Goal: Obtain resource: Obtain resource

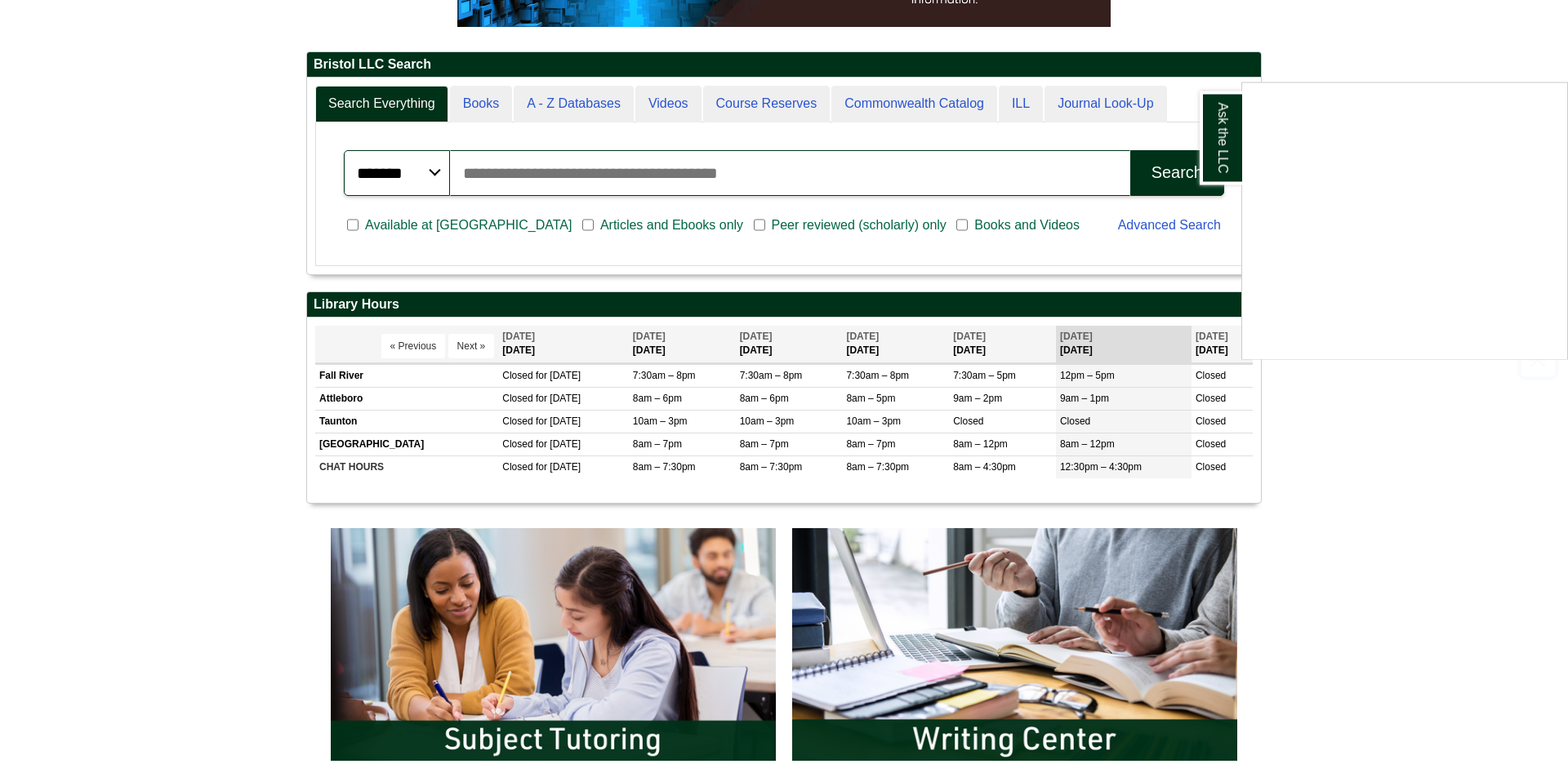
scroll to position [417, 0]
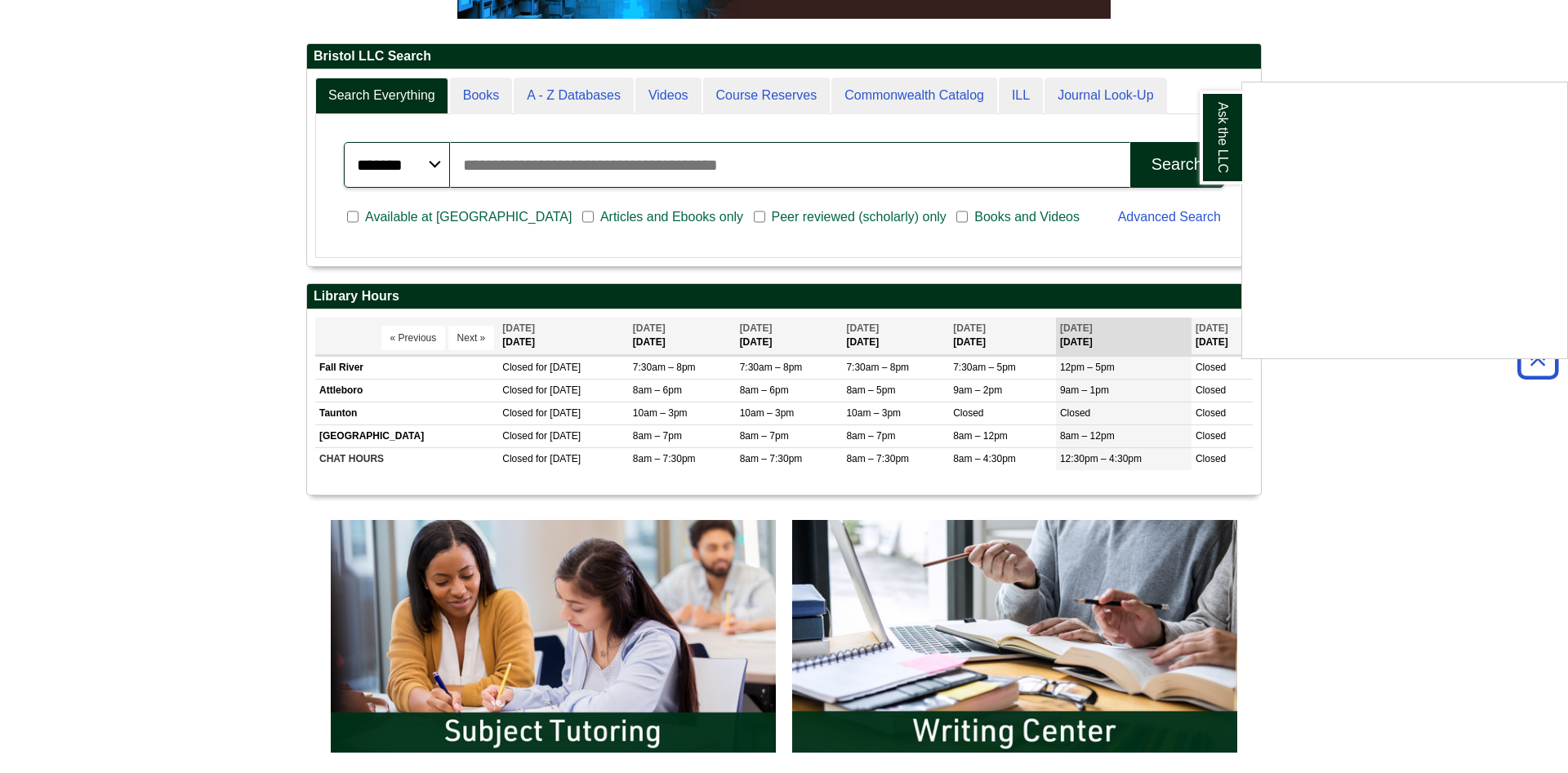
click at [1015, 105] on div "Ask the LLC" at bounding box center [784, 386] width 1568 height 773
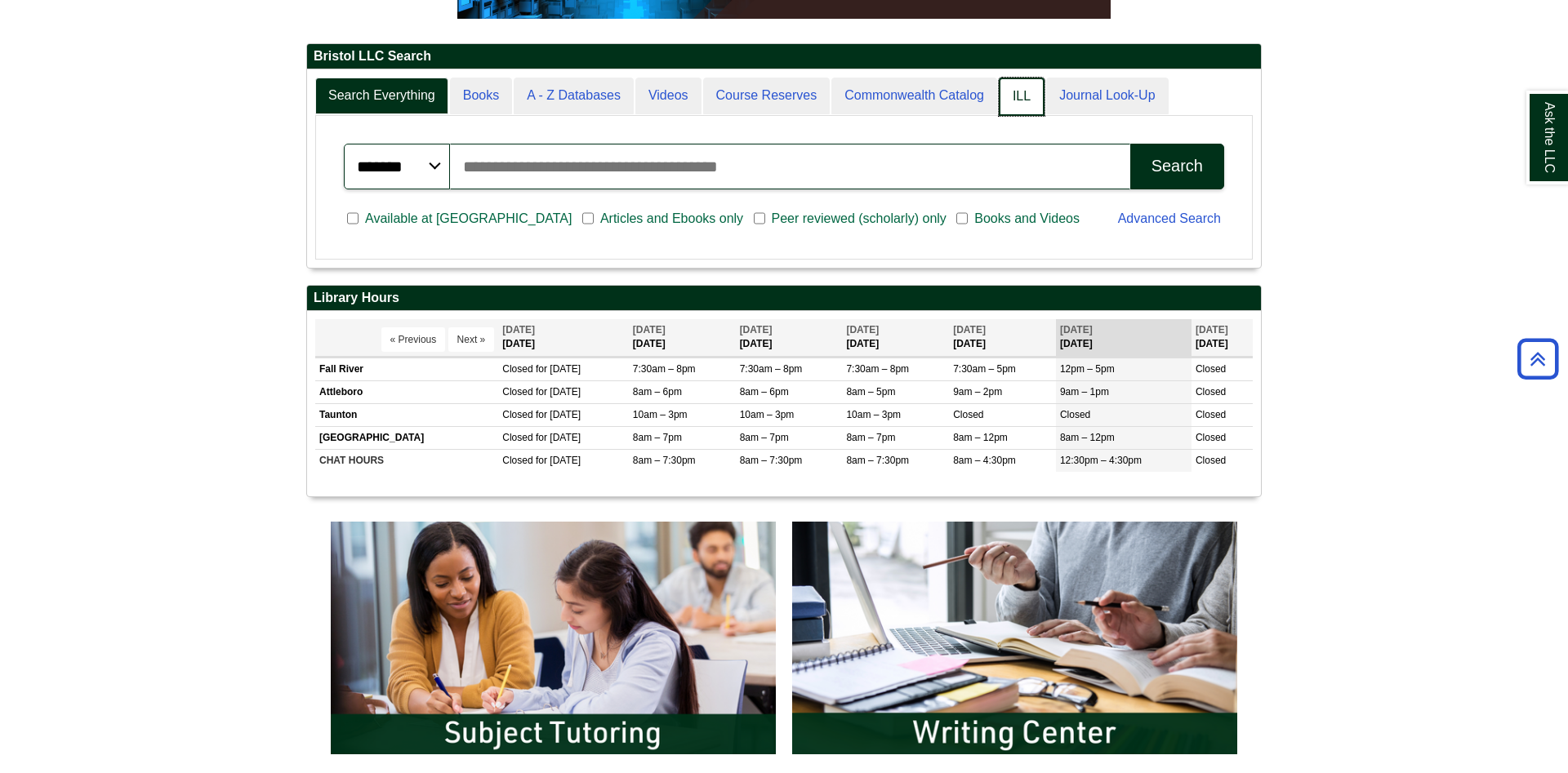
click at [1015, 104] on link "ILL" at bounding box center [1021, 97] width 45 height 39
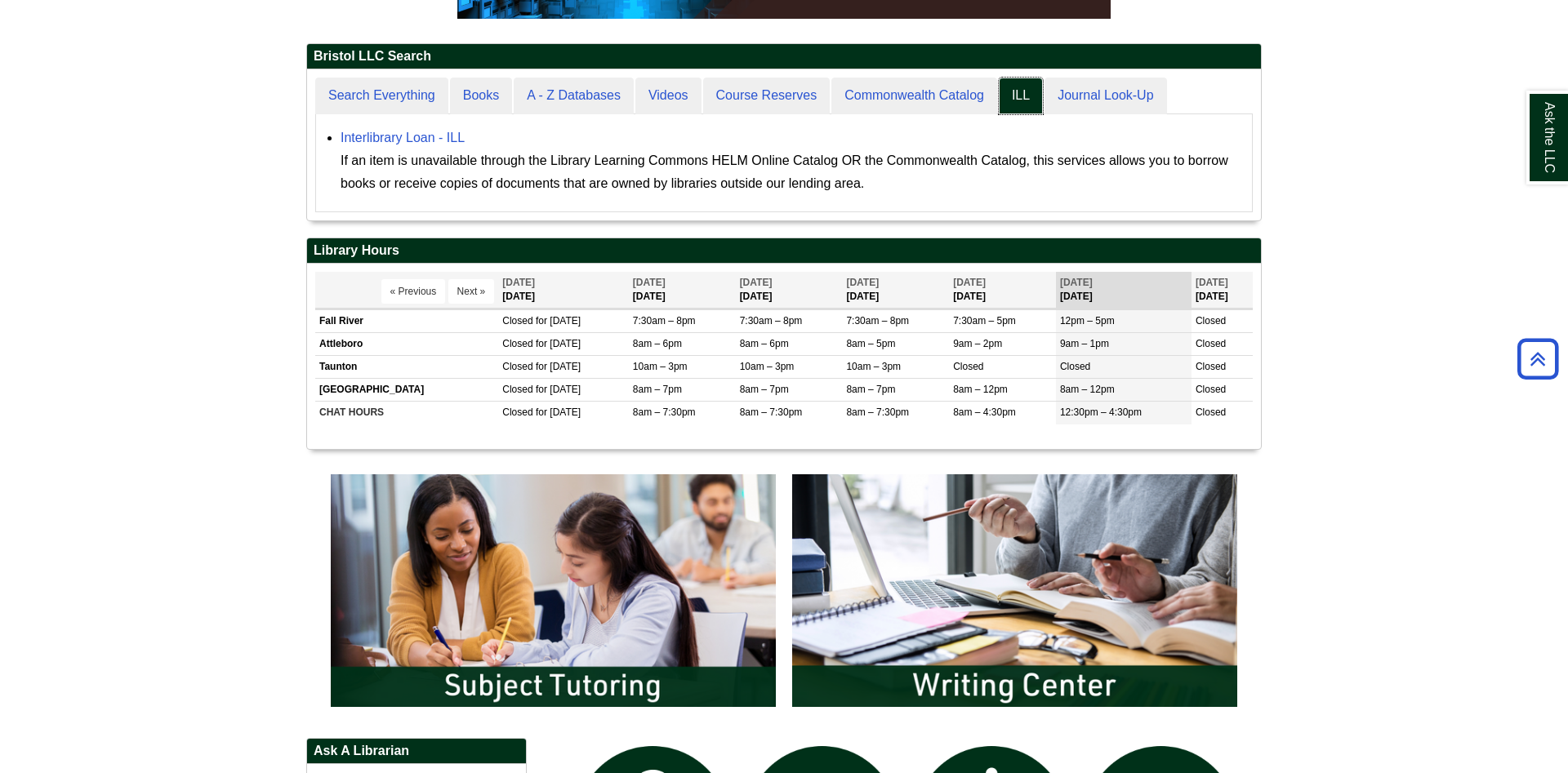
scroll to position [150, 954]
click at [388, 134] on link "Interlibrary Loan - ILL" at bounding box center [403, 137] width 124 height 14
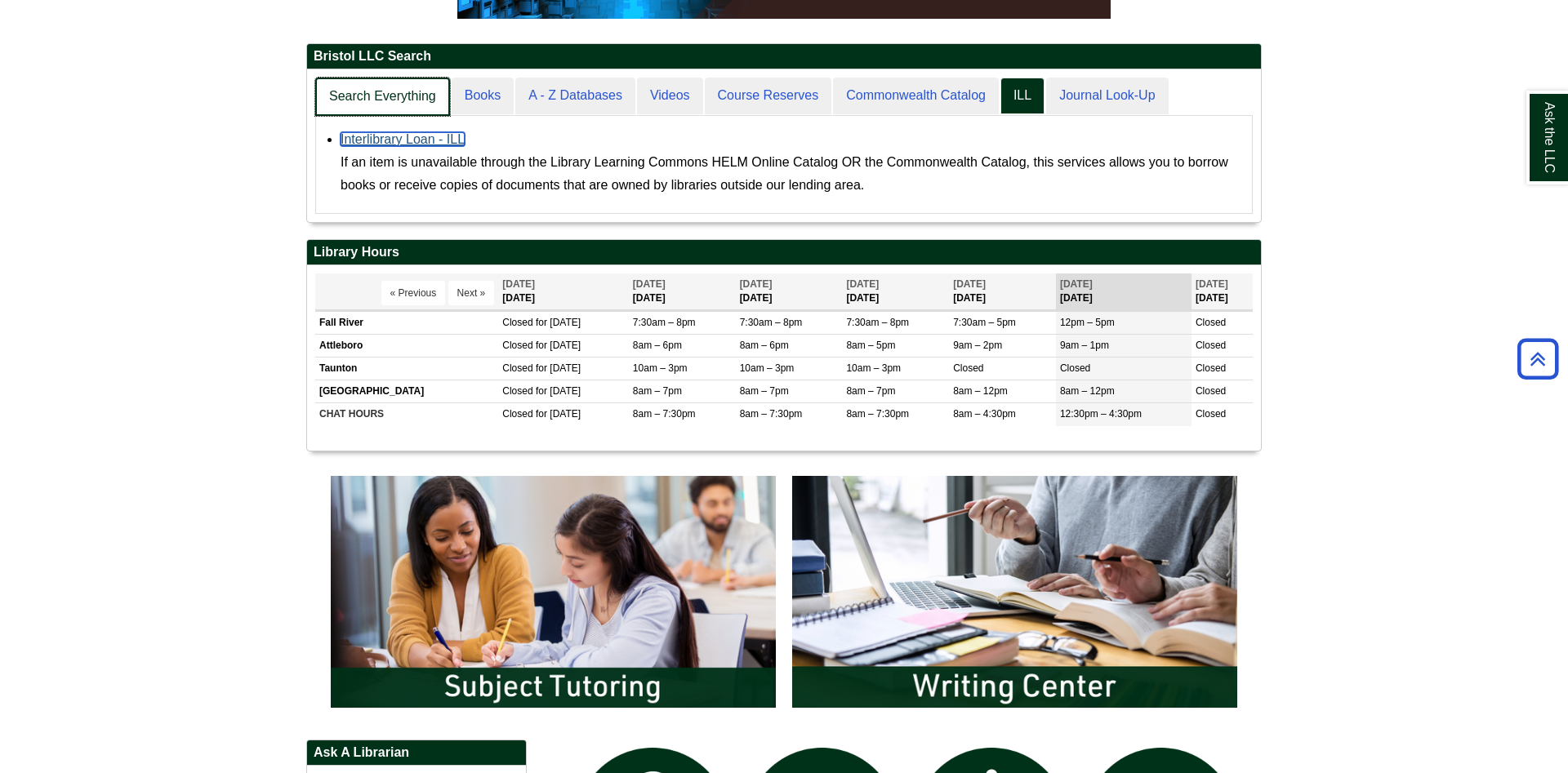
scroll to position [152, 954]
click at [341, 90] on link "Search Everything" at bounding box center [382, 97] width 134 height 39
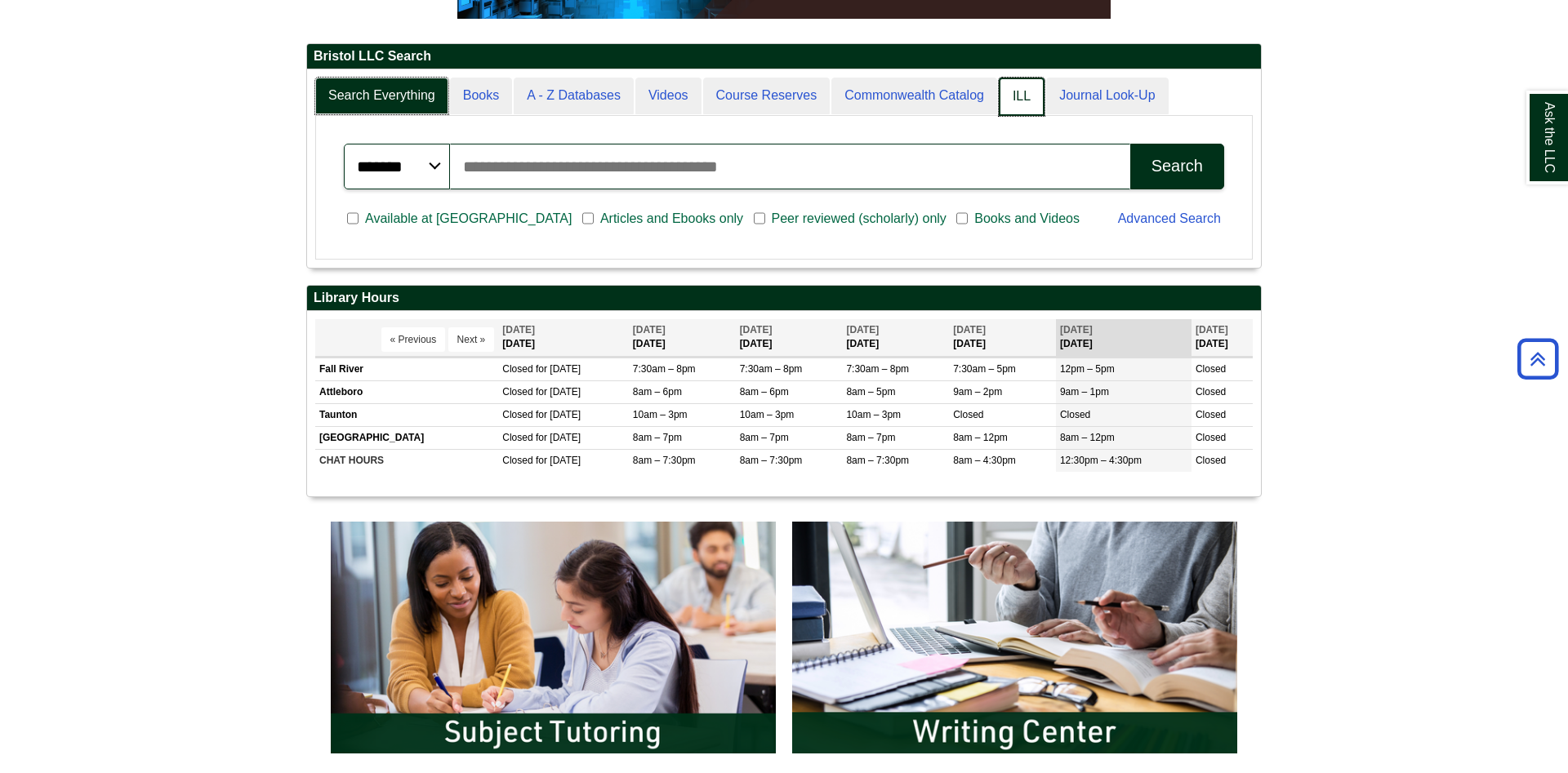
scroll to position [199, 954]
click at [1015, 99] on link "ILL" at bounding box center [1021, 97] width 45 height 39
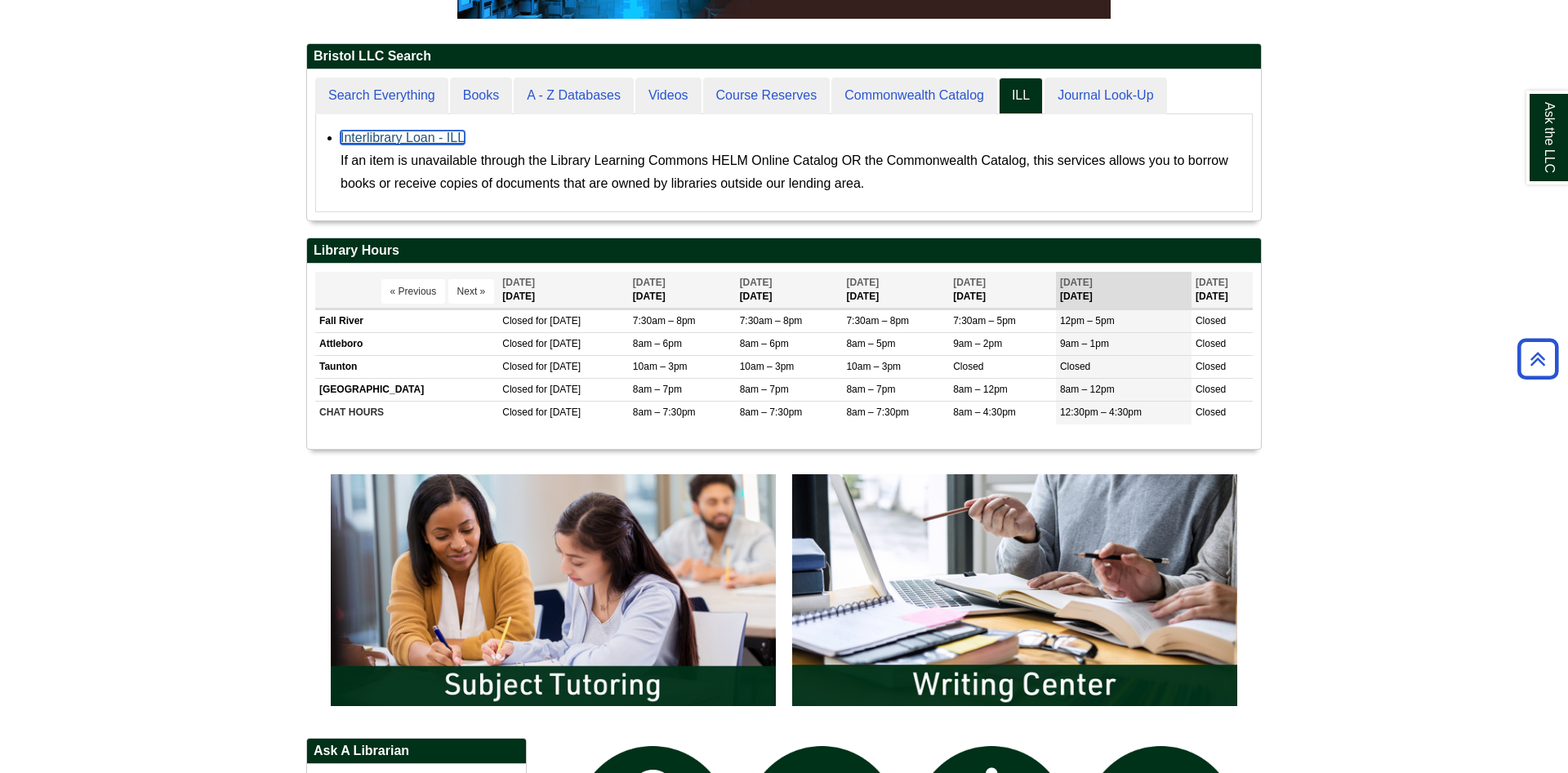
click at [425, 140] on link "Interlibrary Loan - ILL" at bounding box center [403, 137] width 124 height 14
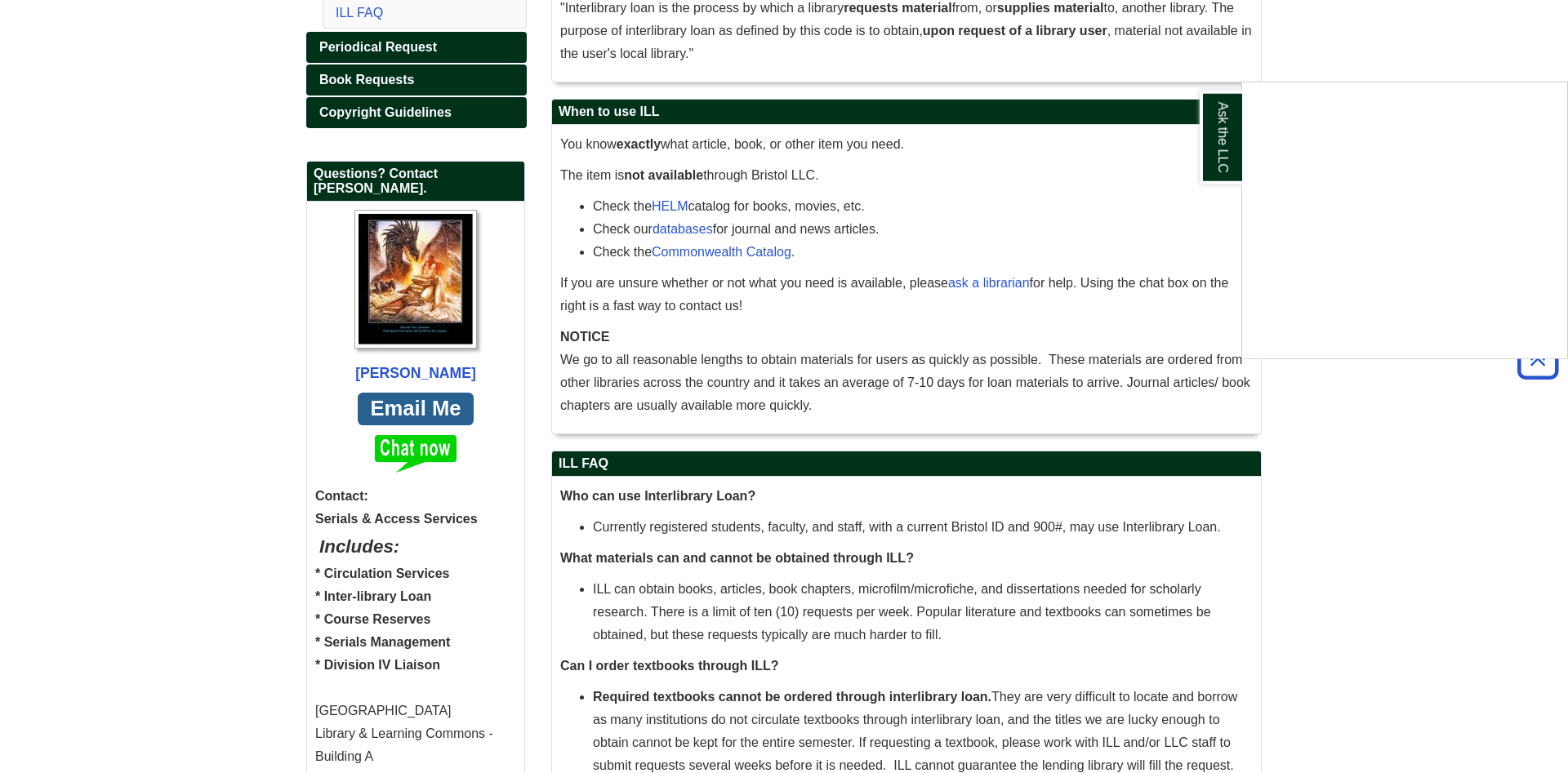
scroll to position [417, 0]
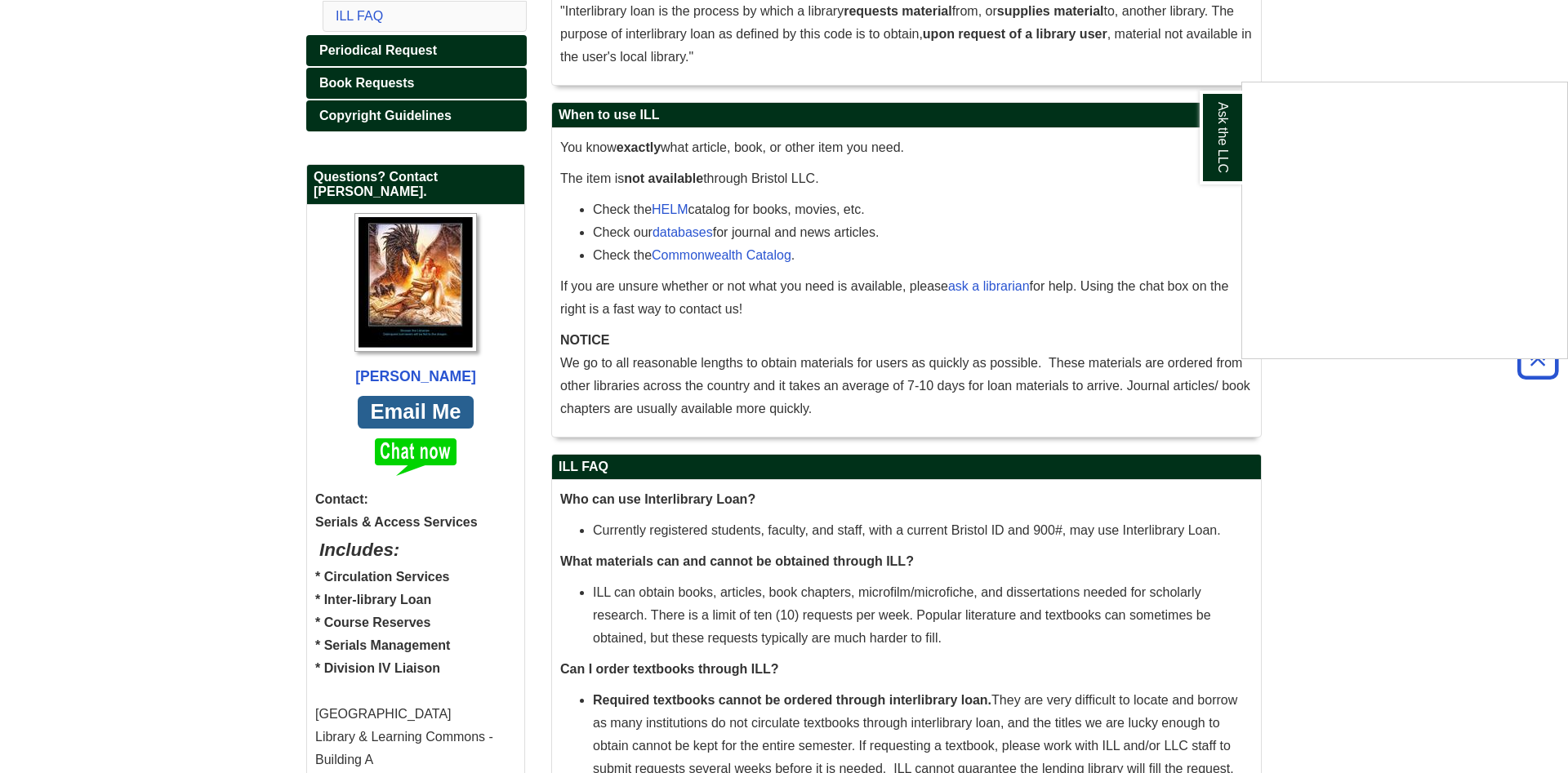
click at [948, 364] on div "Ask the LLC" at bounding box center [784, 386] width 1568 height 773
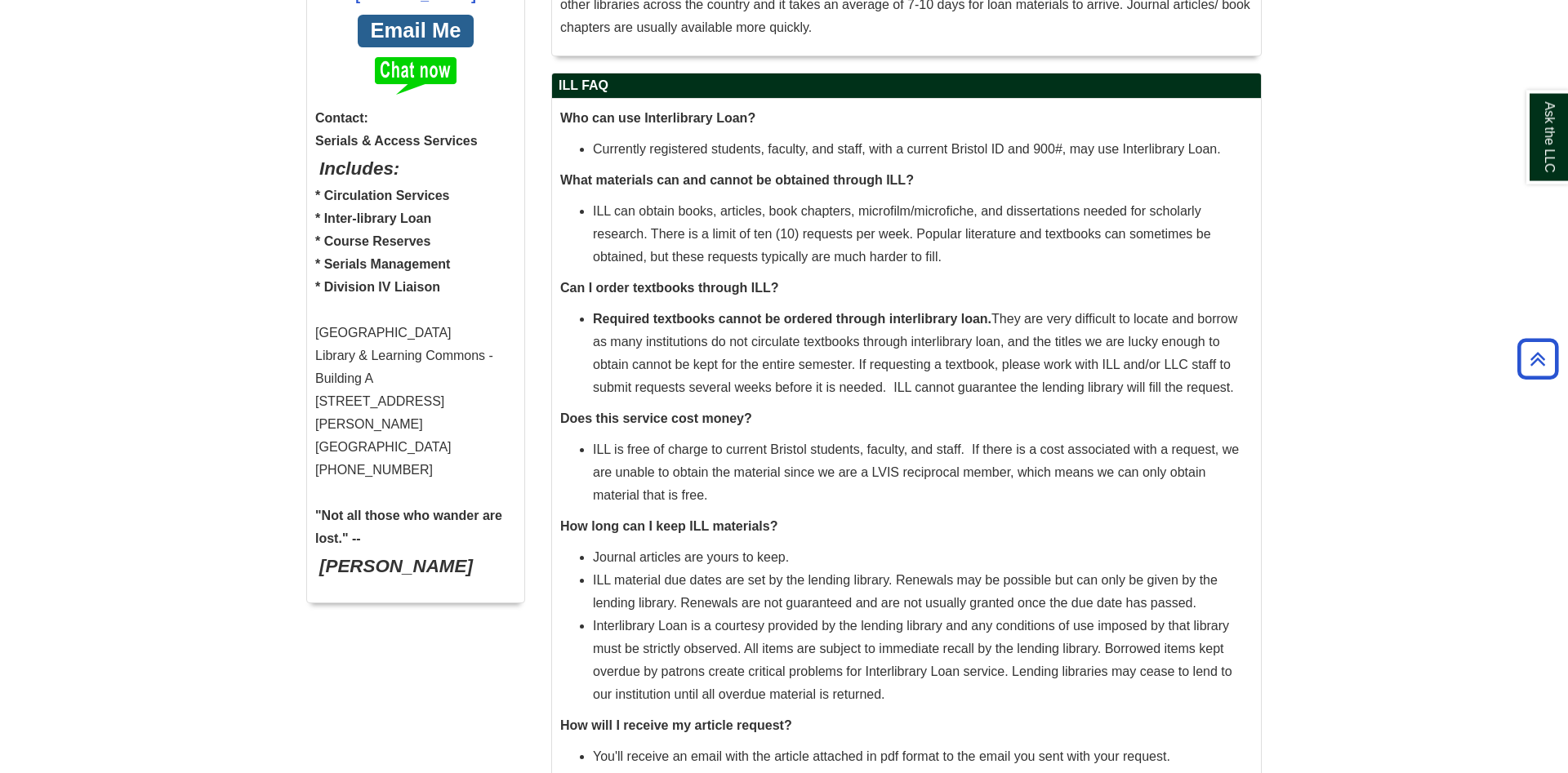
scroll to position [833, 0]
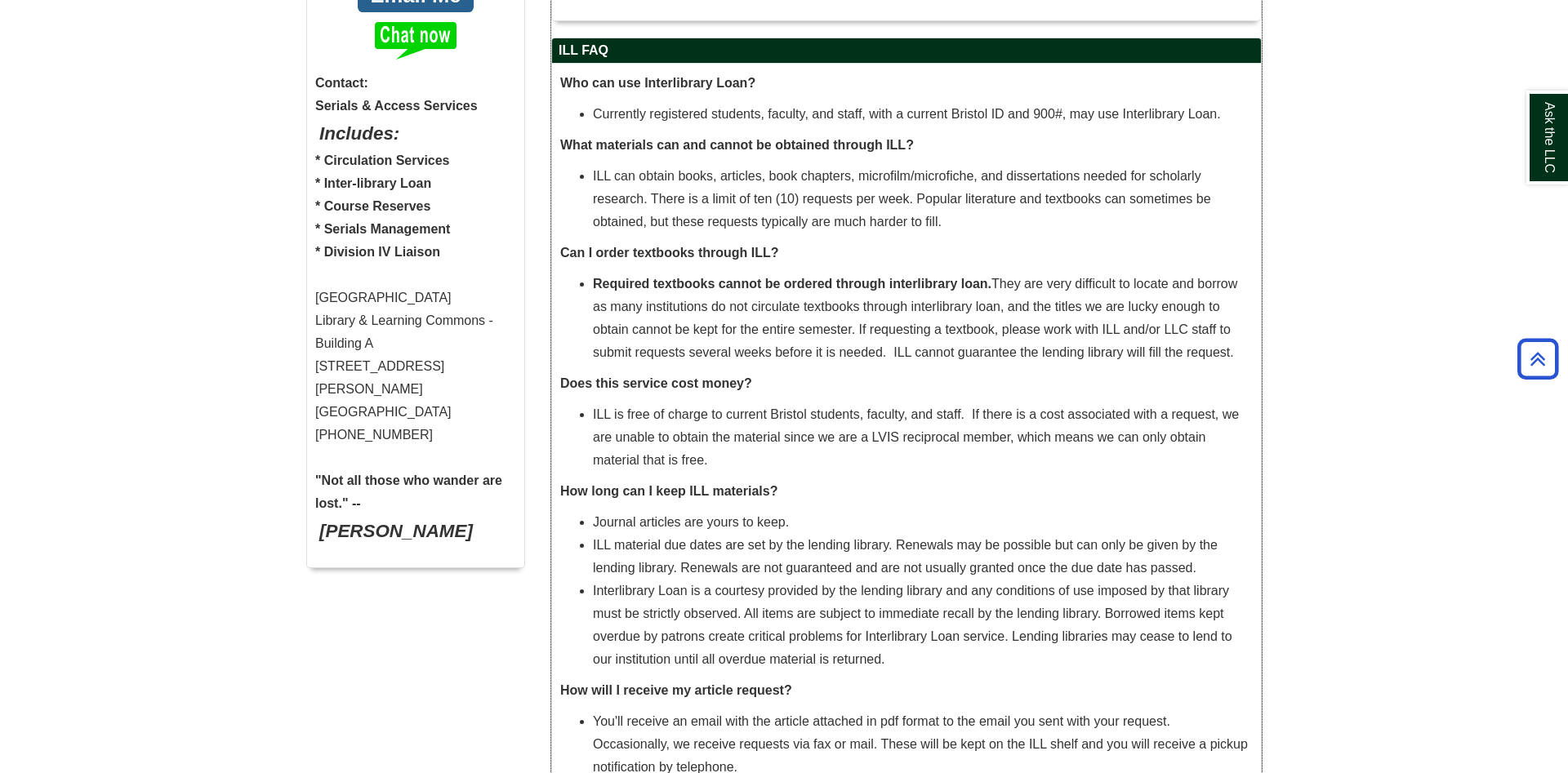
click at [669, 318] on li "Required textbooks cannot be ordered through interlibrary loan. They are very d…" at bounding box center [923, 318] width 660 height 92
click at [674, 311] on span "Required textbooks cannot be ordered through interlibrary loan. They are very d…" at bounding box center [915, 318] width 644 height 82
click at [661, 324] on li "Required textbooks cannot be ordered through interlibrary loan. They are very d…" at bounding box center [923, 318] width 660 height 92
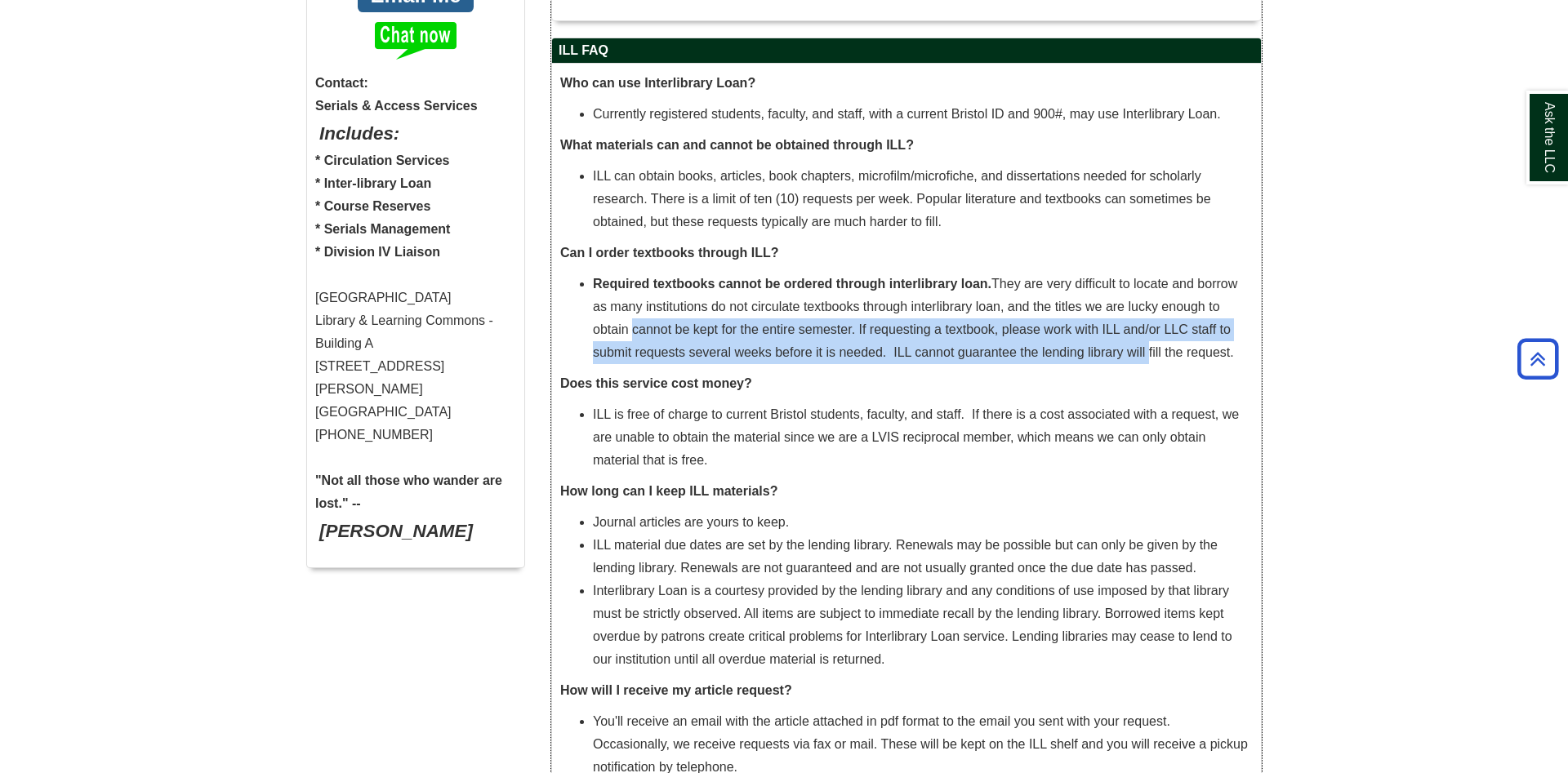
drag, startPoint x: 661, startPoint y: 324, endPoint x: 1137, endPoint y: 347, distance: 476.6
click at [1137, 347] on li "Required textbooks cannot be ordered through interlibrary loan. They are very d…" at bounding box center [923, 318] width 660 height 92
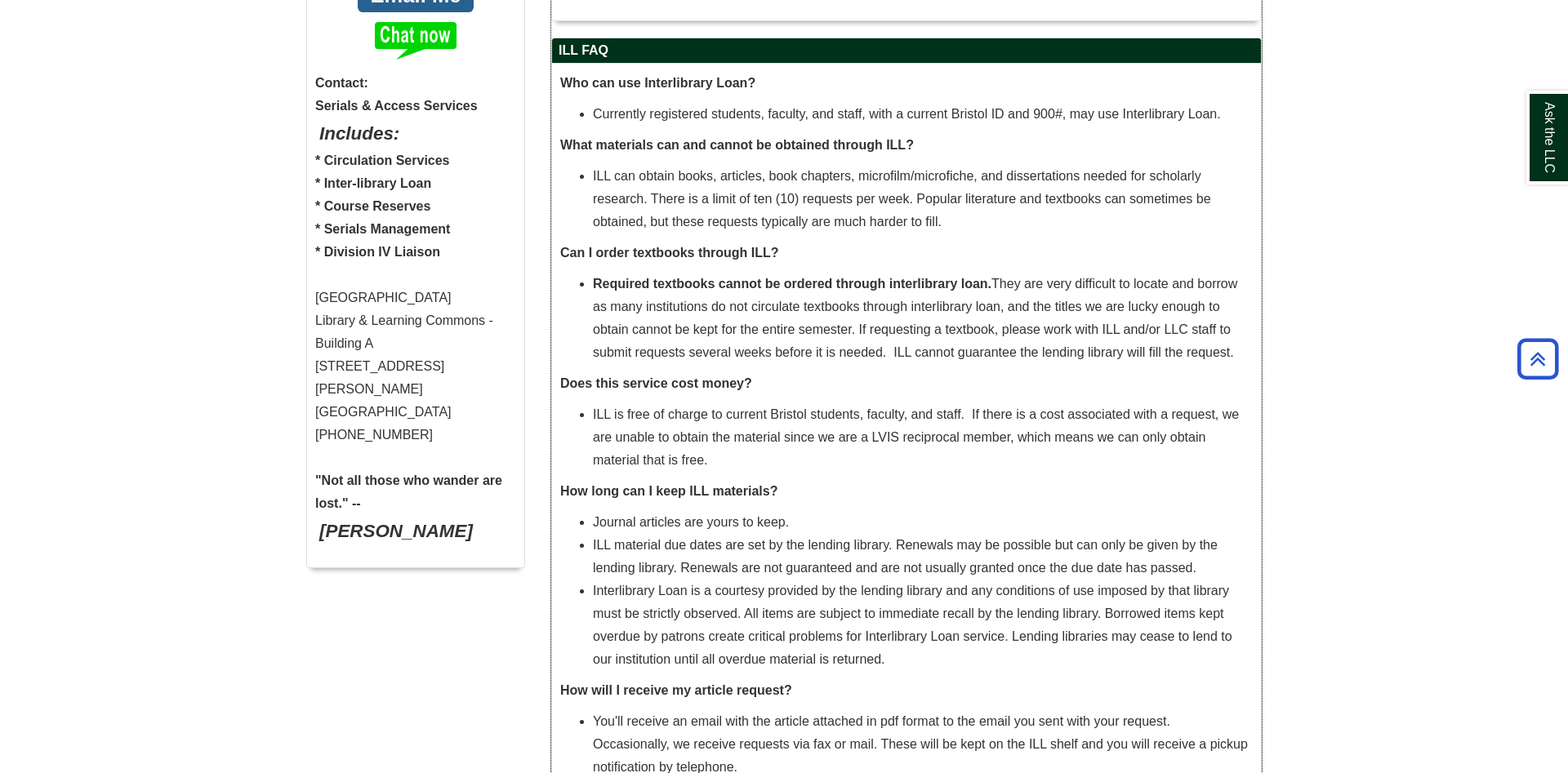
click at [1137, 347] on li "Required textbooks cannot be ordered through interlibrary loan. They are very d…" at bounding box center [923, 318] width 660 height 92
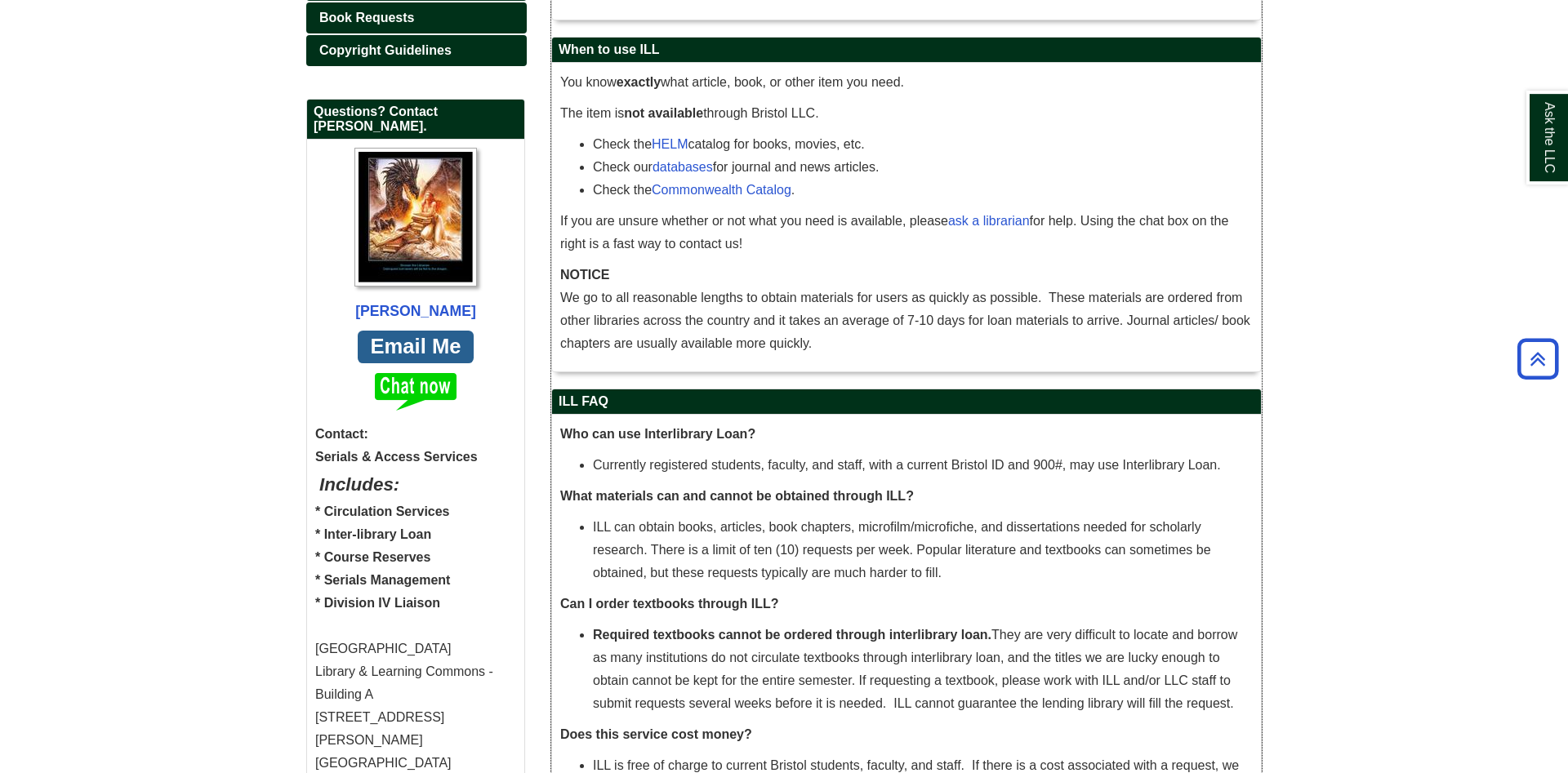
scroll to position [483, 0]
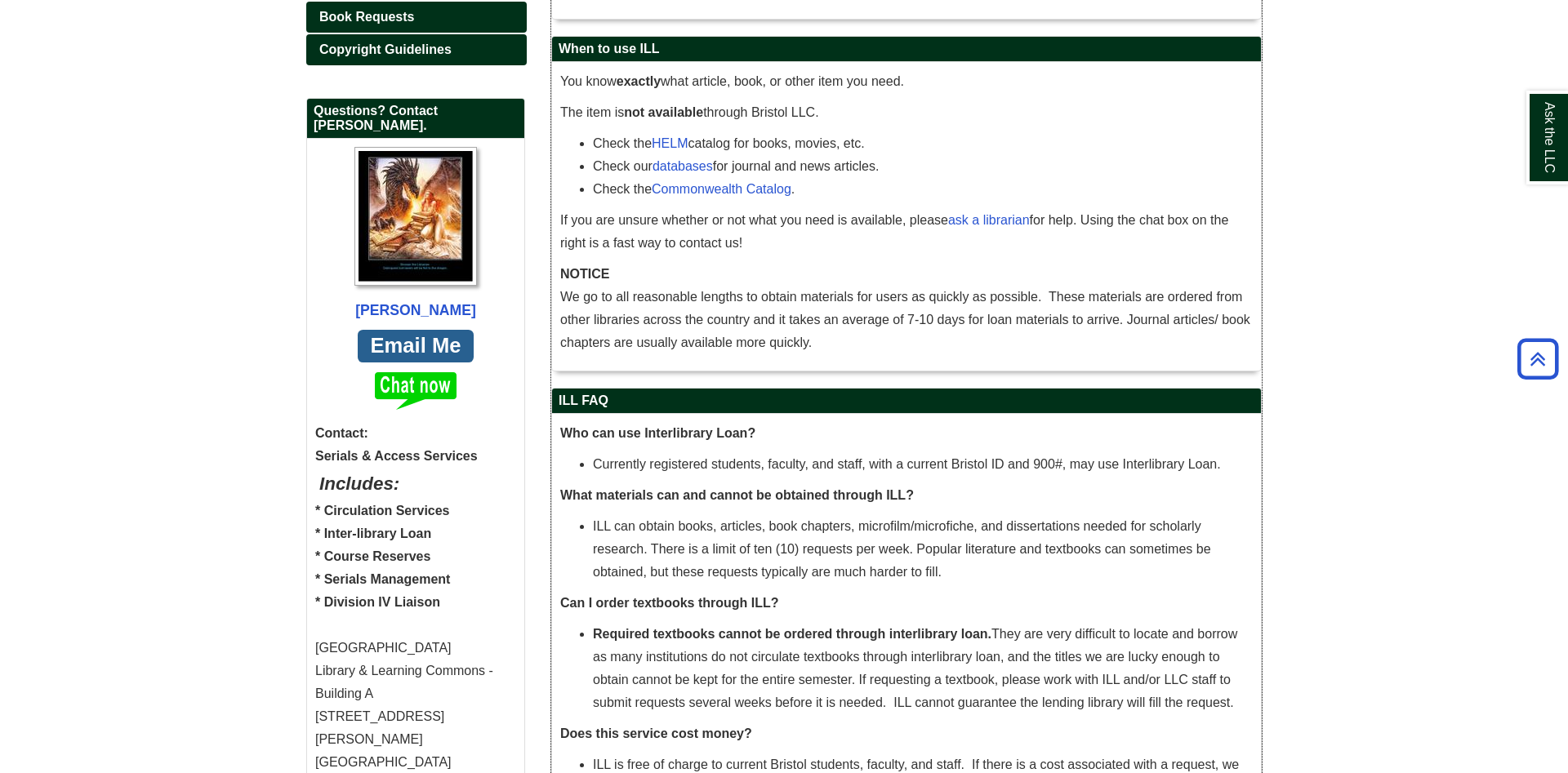
click at [986, 400] on h2 "ILL FAQ" at bounding box center [906, 401] width 709 height 26
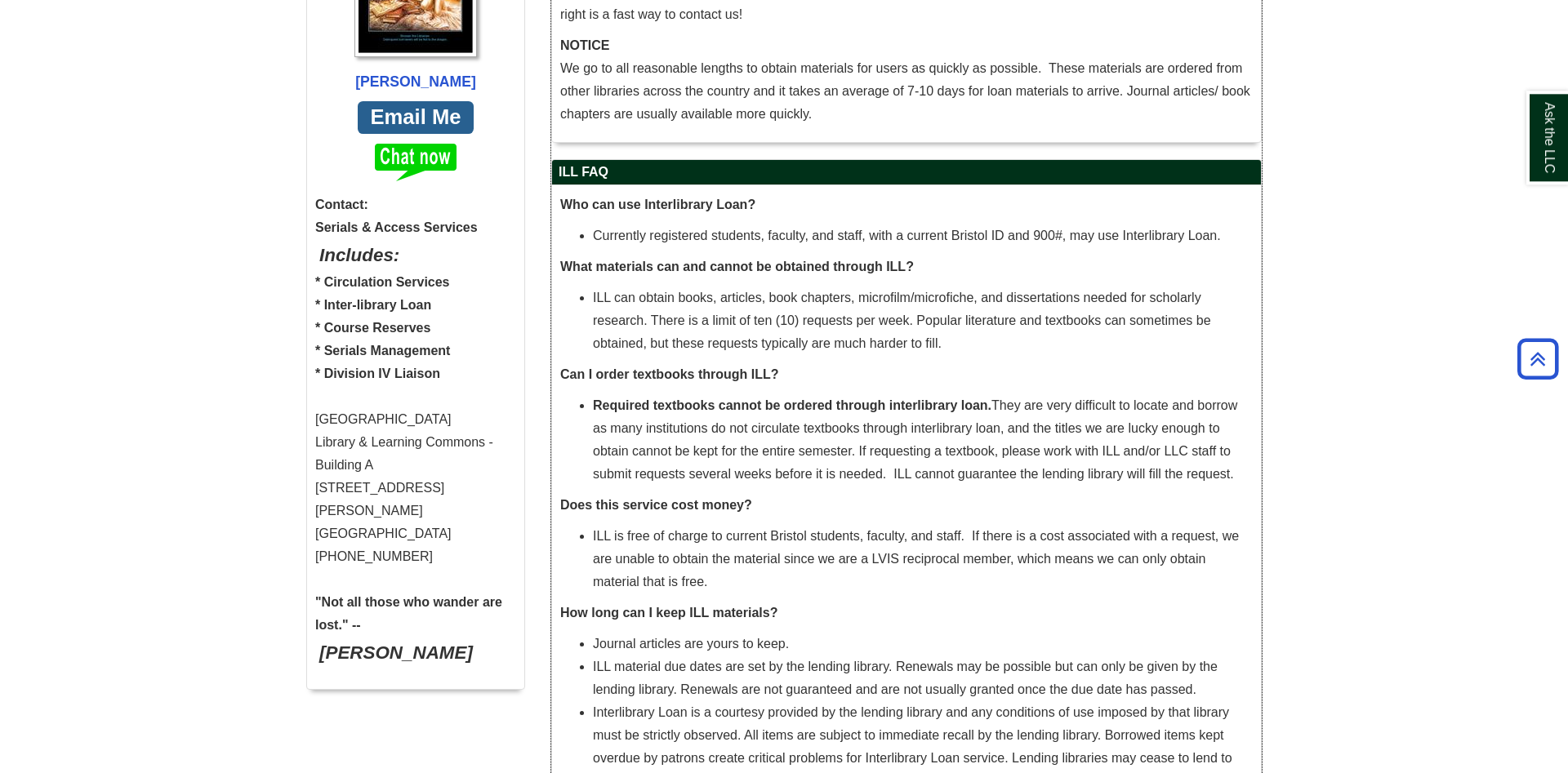
scroll to position [983, 0]
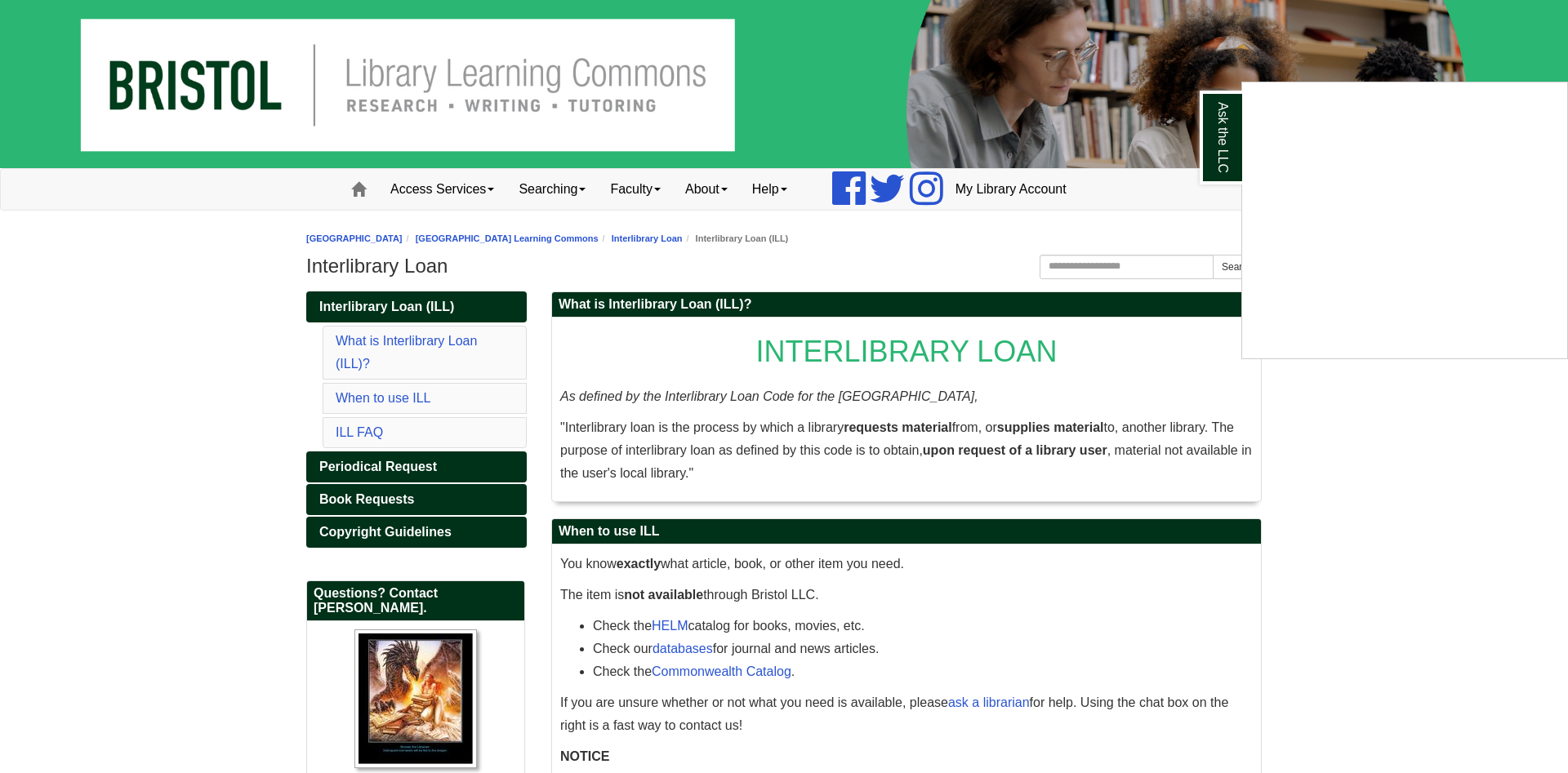
click at [356, 516] on div "Ask the LLC" at bounding box center [784, 386] width 1568 height 773
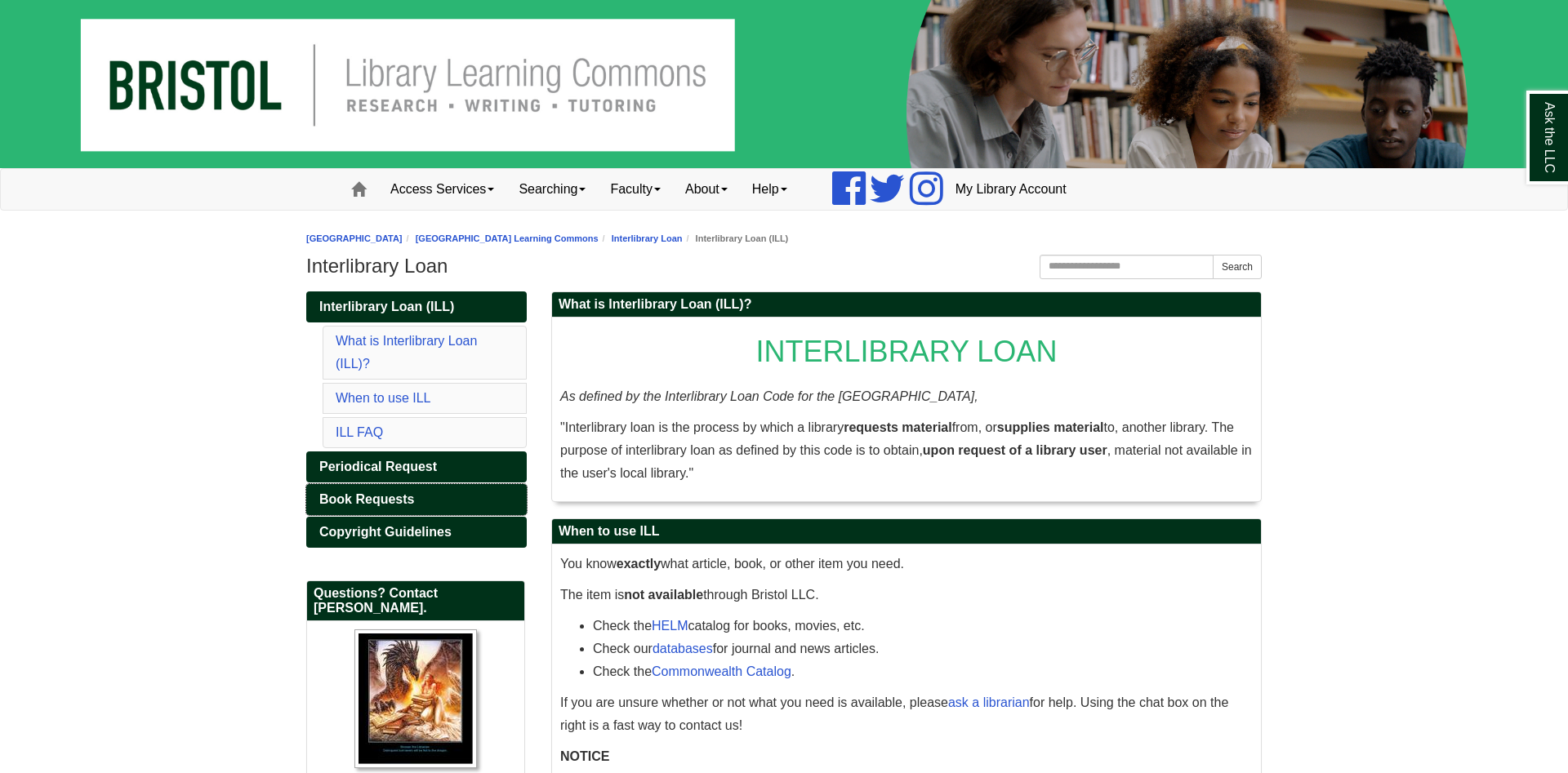
click at [360, 503] on span "Book Requests" at bounding box center [366, 499] width 95 height 14
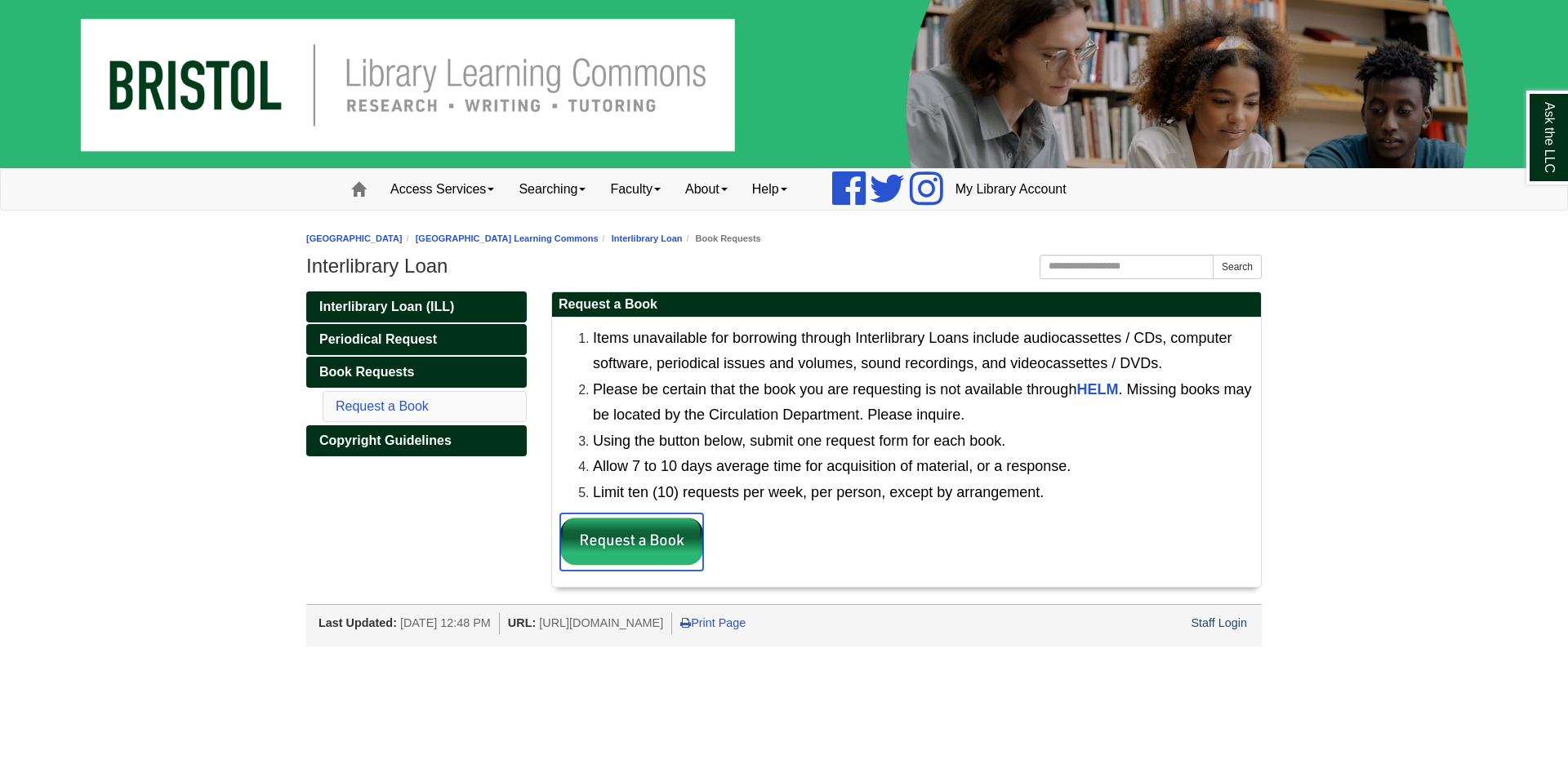
click at [652, 539] on img at bounding box center [631, 542] width 143 height 57
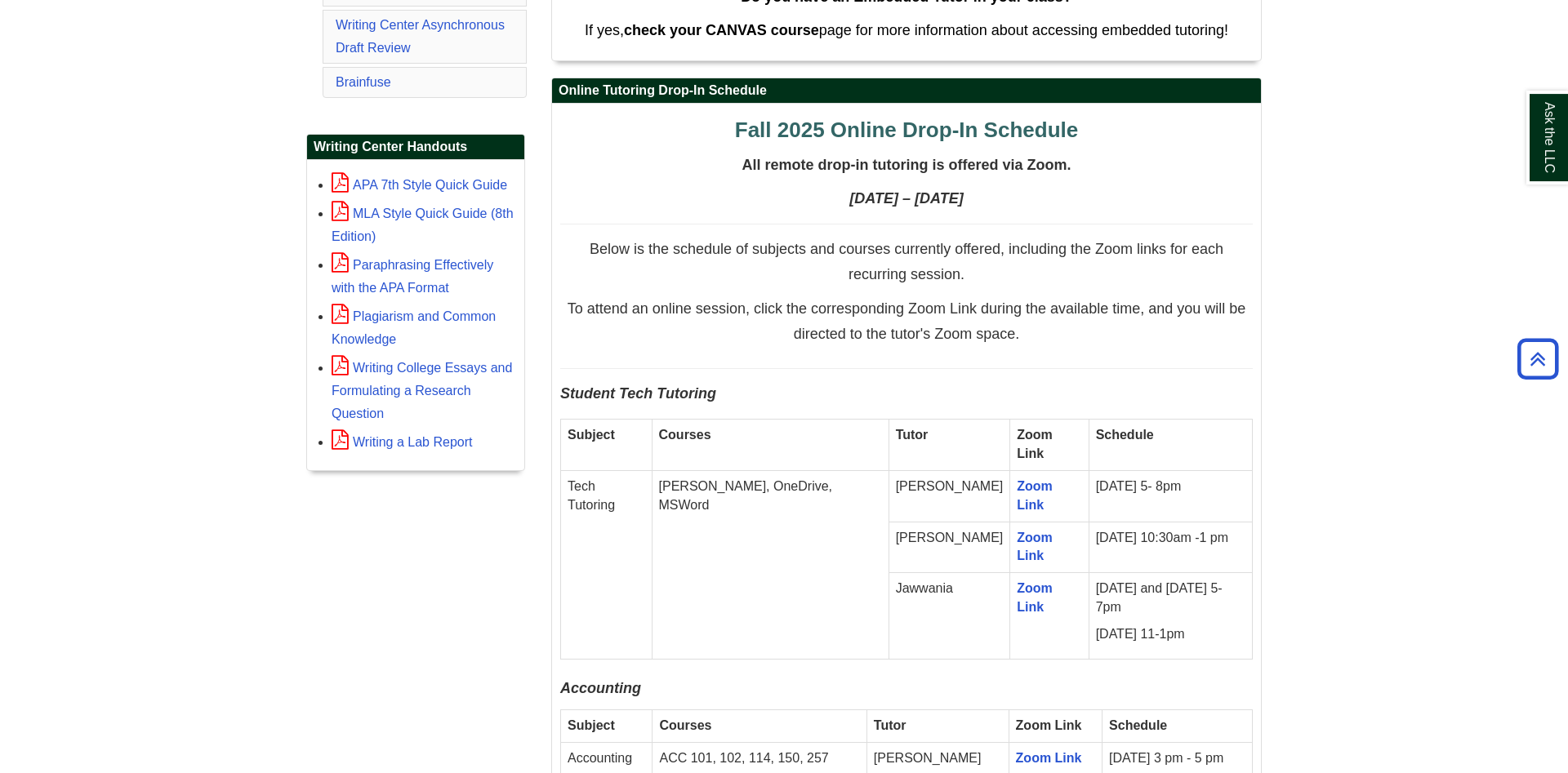
scroll to position [667, 0]
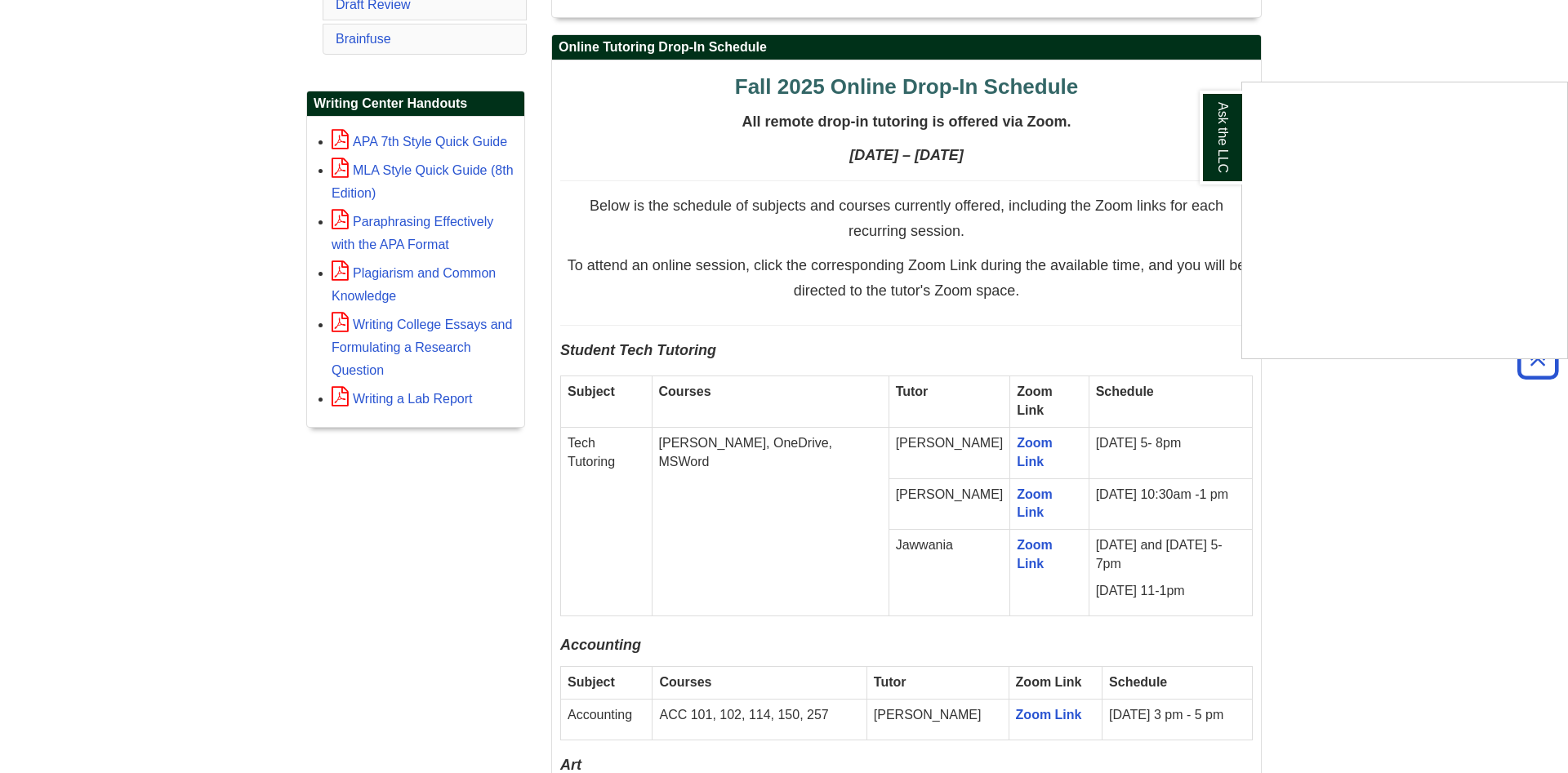
click at [687, 431] on div "Ask the LLC" at bounding box center [784, 386] width 1568 height 773
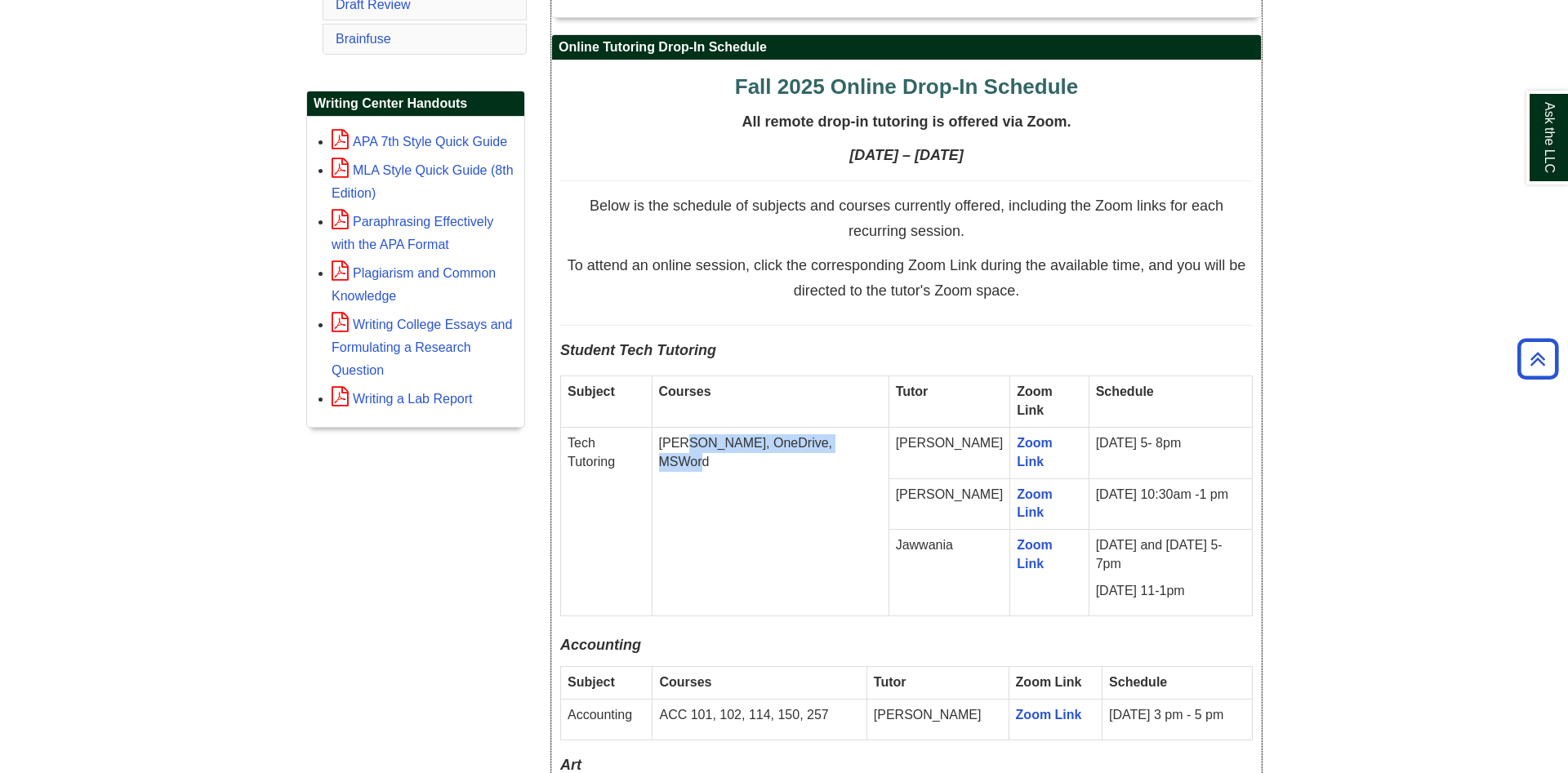
drag, startPoint x: 687, startPoint y: 431, endPoint x: 826, endPoint y: 439, distance: 139.2
click at [826, 439] on td "[PERSON_NAME], OneDrive, MSWord" at bounding box center [770, 521] width 237 height 189
click at [826, 516] on td "[PERSON_NAME], OneDrive, MSWord" at bounding box center [770, 521] width 237 height 189
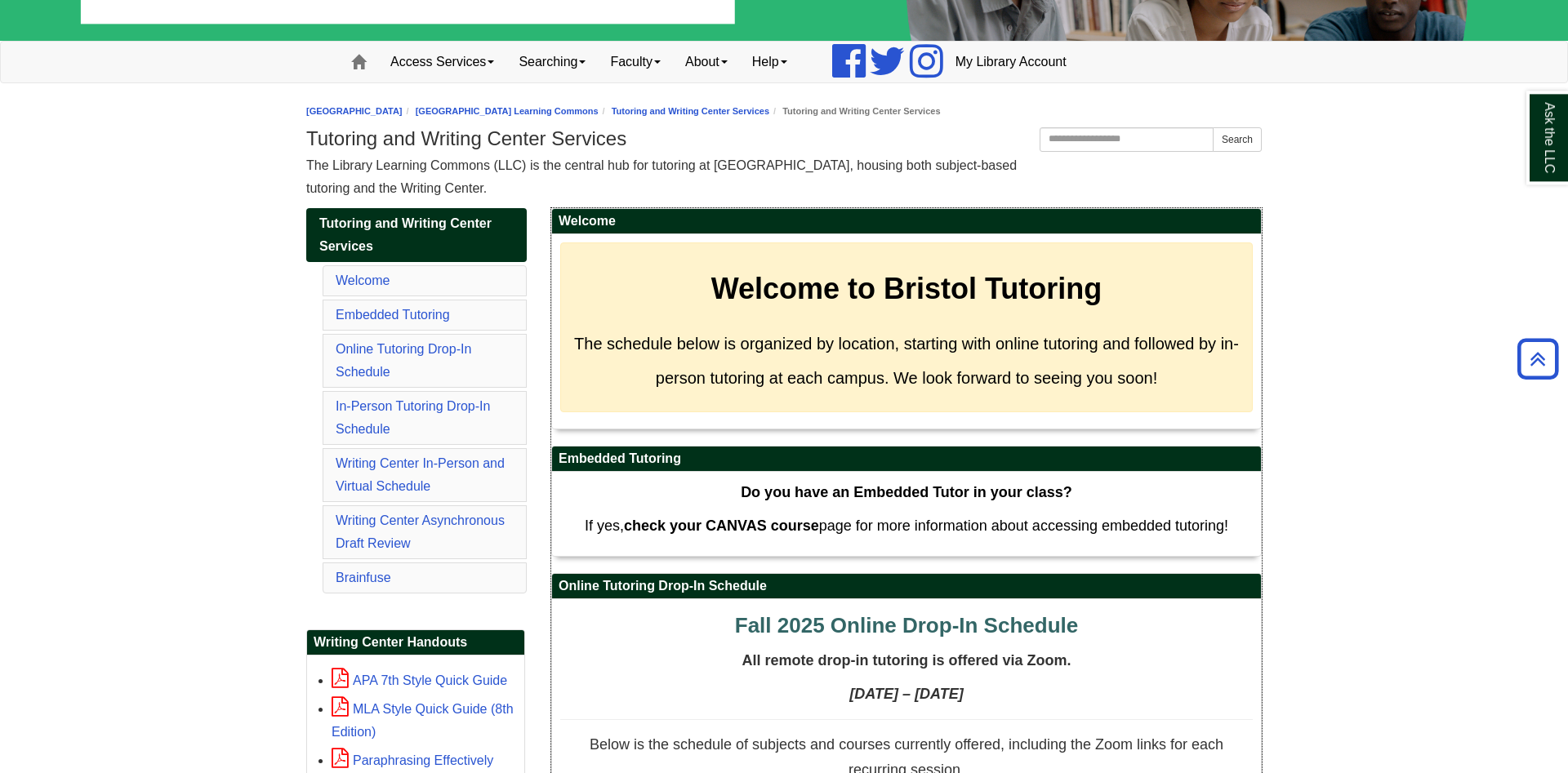
scroll to position [83, 0]
